Goal: Find specific page/section: Find specific page/section

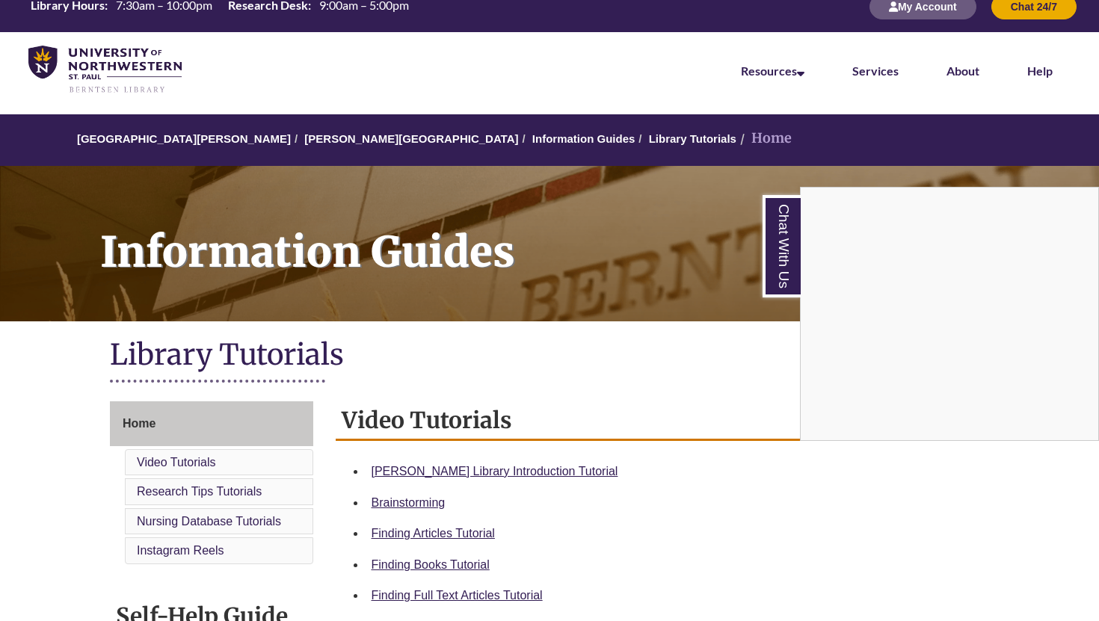
scroll to position [21, 0]
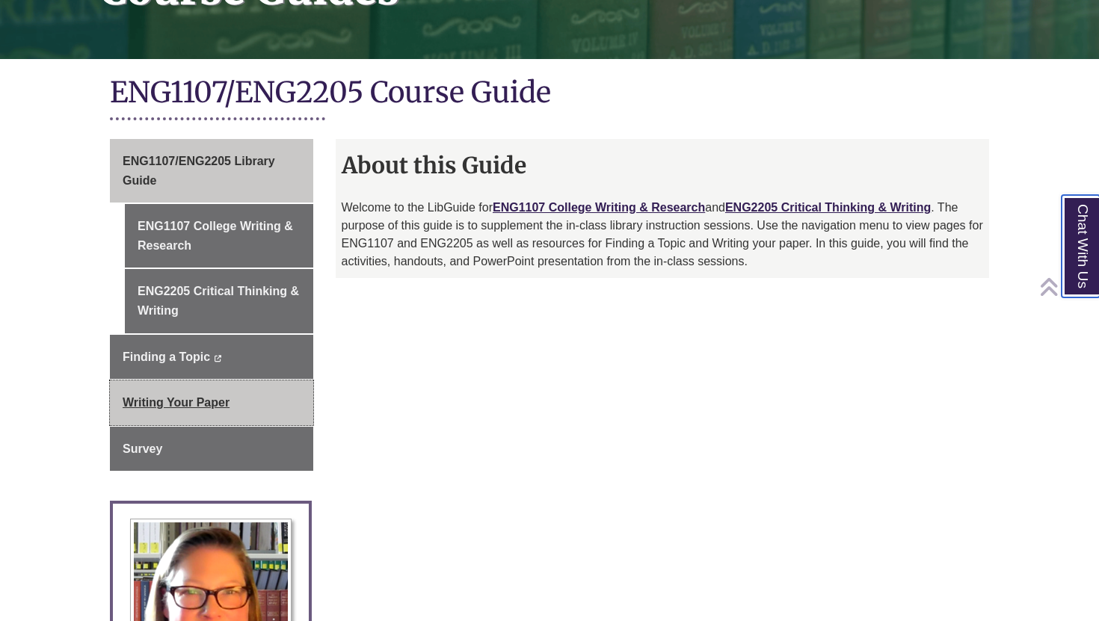
scroll to position [283, 0]
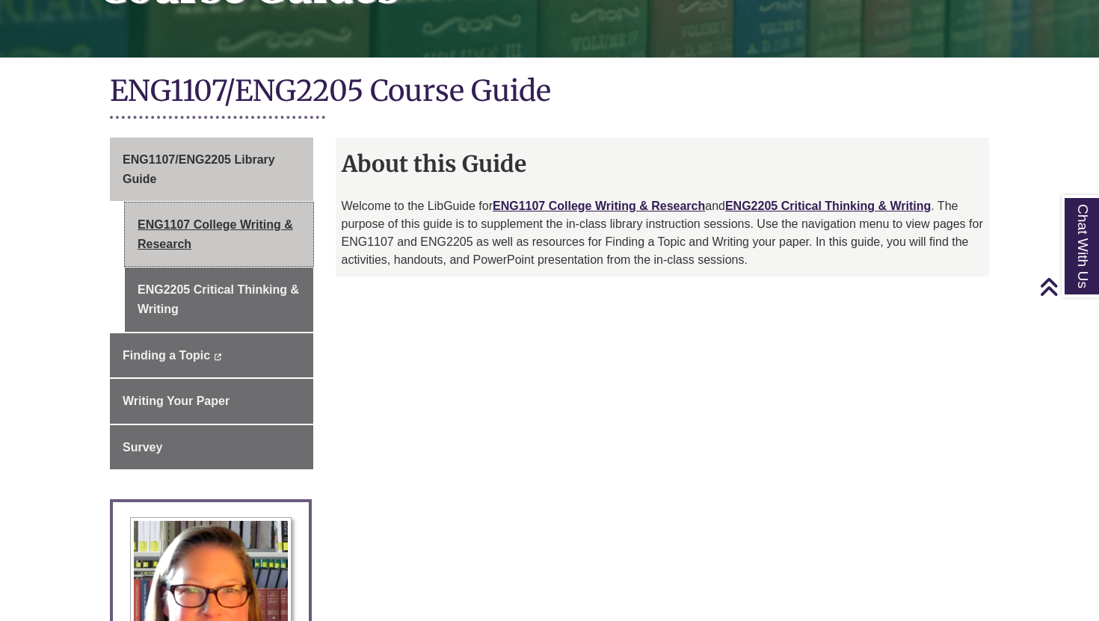
click at [239, 233] on link "ENG1107 College Writing & Research" at bounding box center [219, 235] width 188 height 64
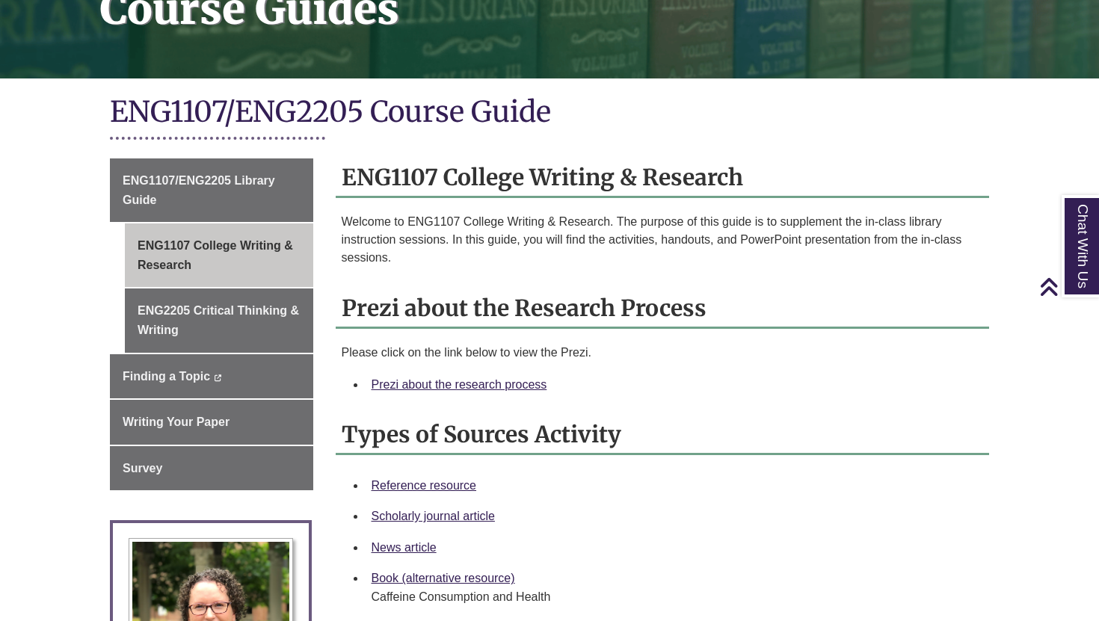
scroll to position [262, 0]
